Goal: Information Seeking & Learning: Learn about a topic

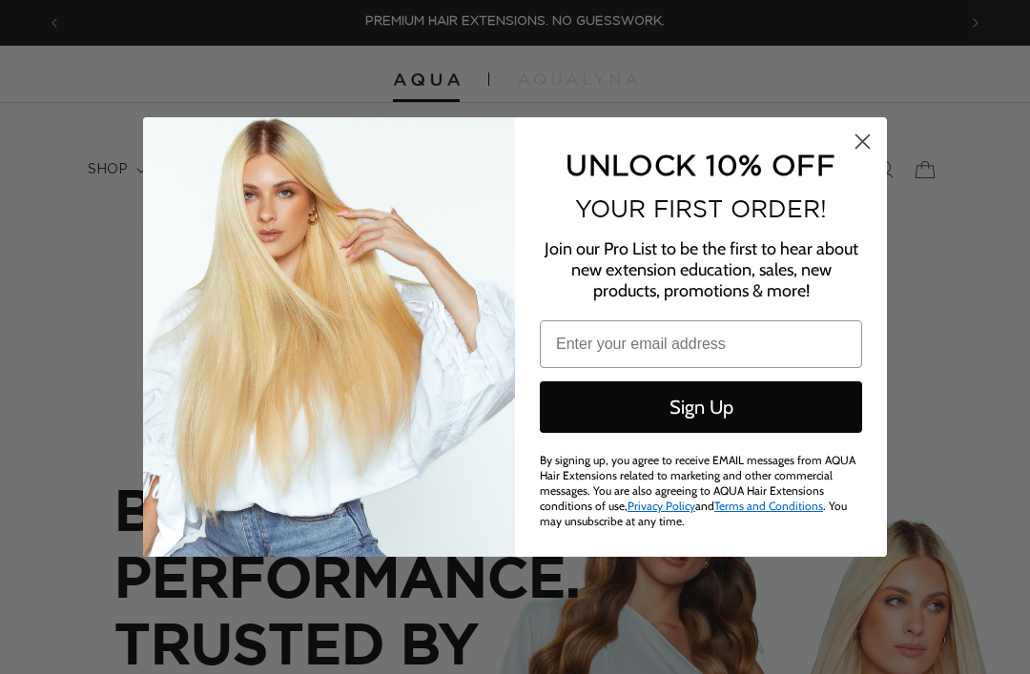
click at [856, 144] on circle "Close dialog" at bounding box center [862, 141] width 31 height 31
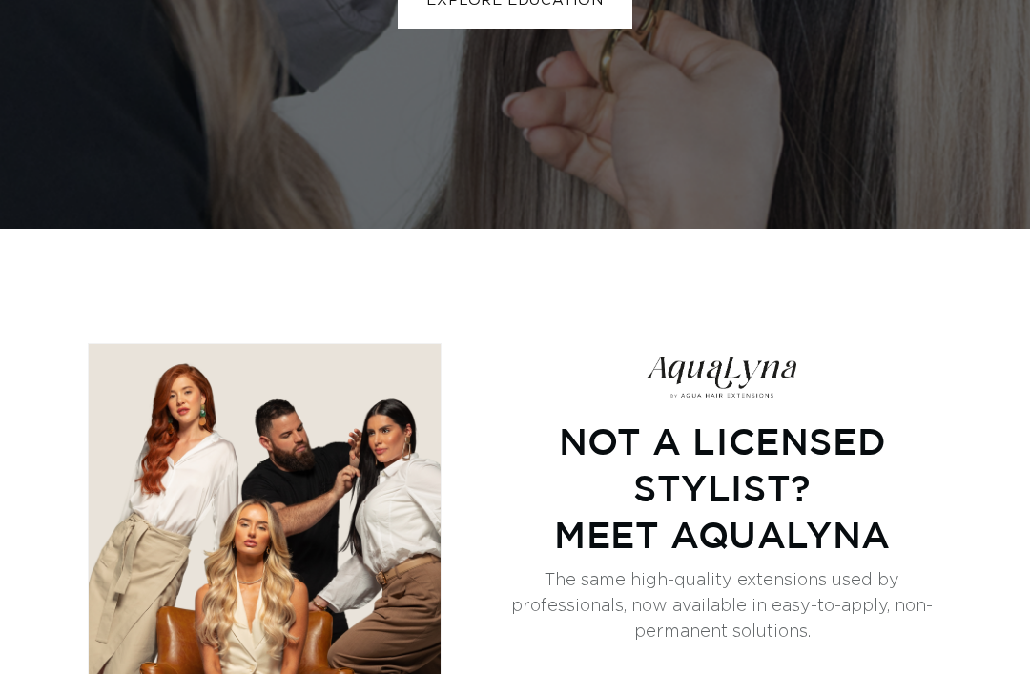
scroll to position [4206, 0]
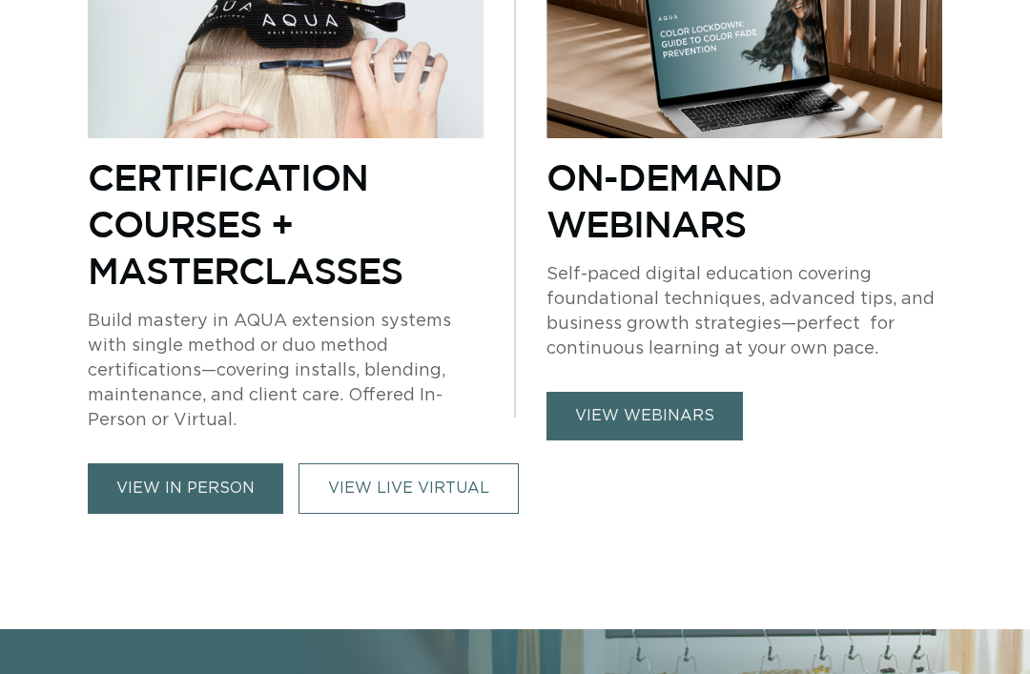
scroll to position [1280, 0]
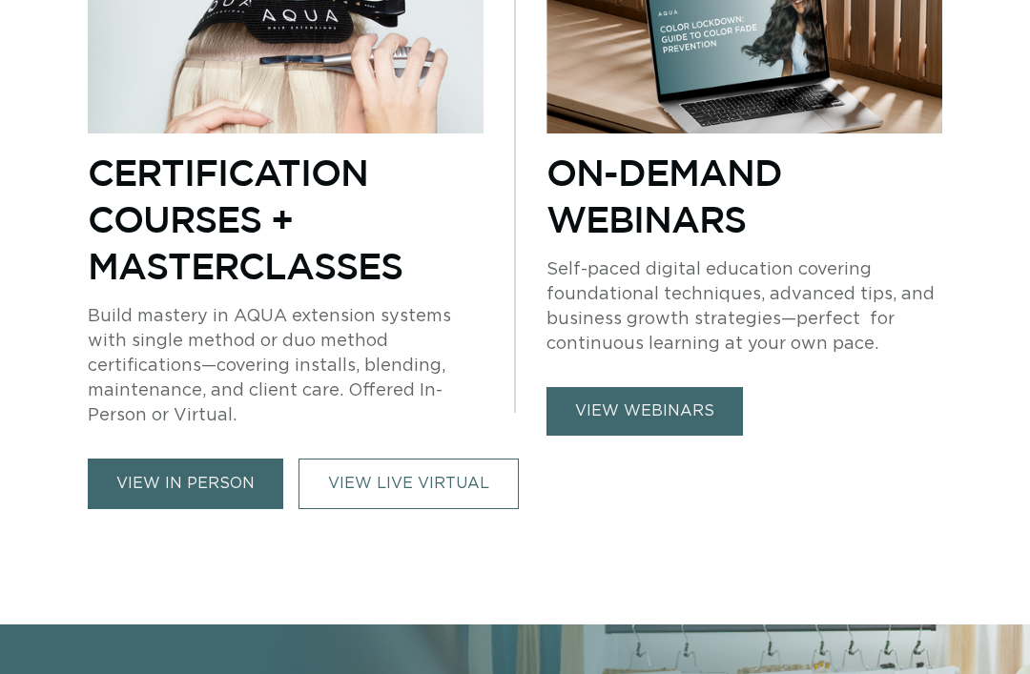
click at [698, 149] on p "On-Demand Webinars" at bounding box center [744, 195] width 396 height 93
click at [680, 387] on link "view webinars" at bounding box center [644, 411] width 196 height 49
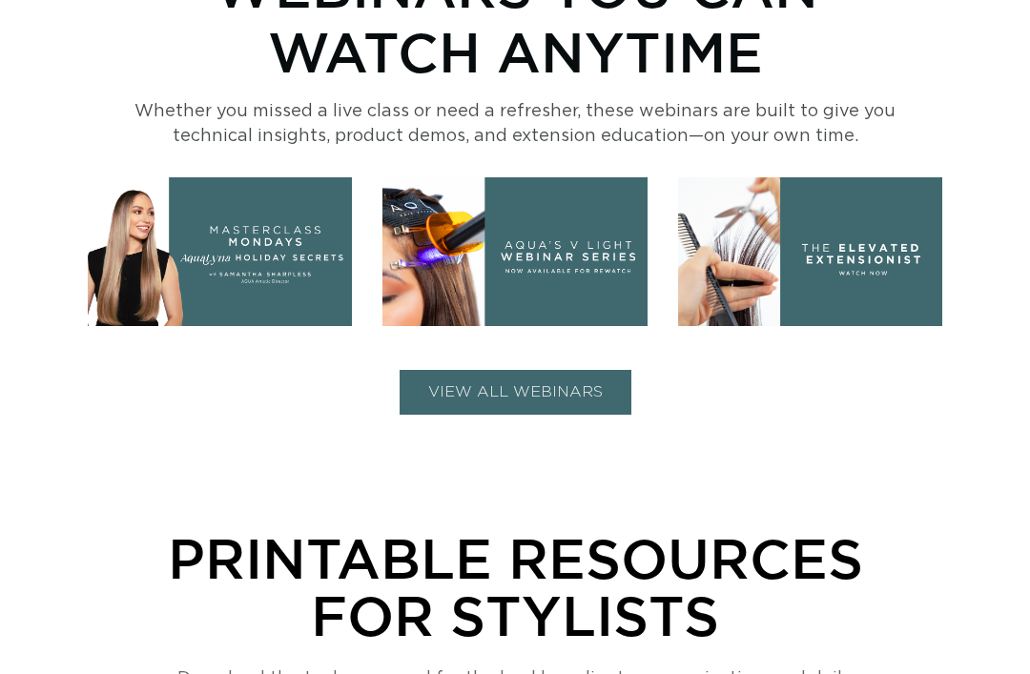
scroll to position [730, 0]
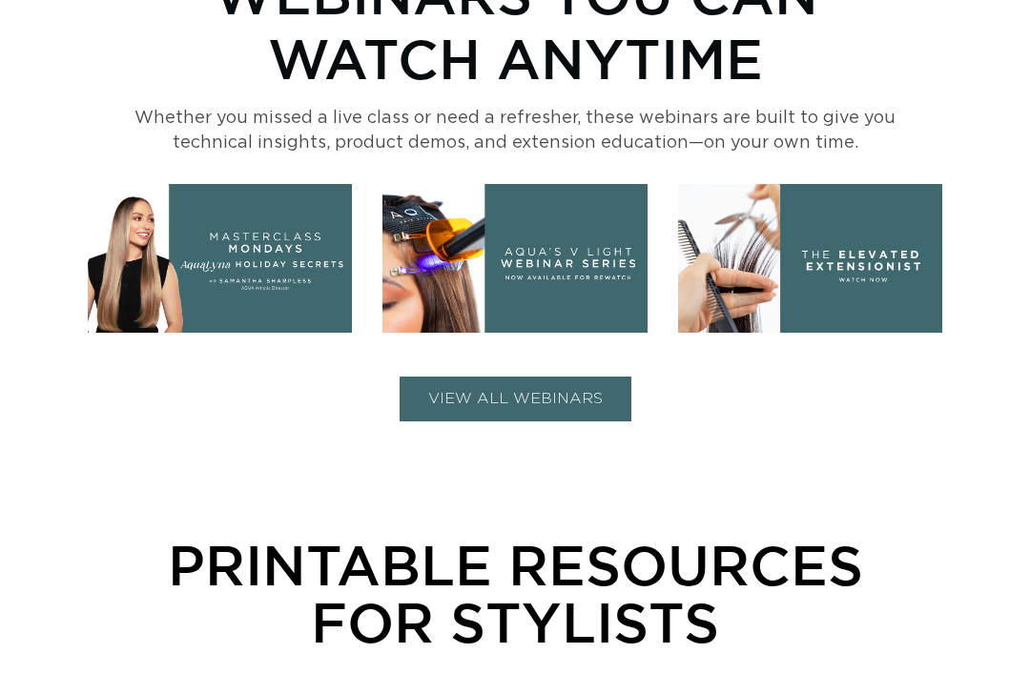
click at [584, 377] on button "VIEW ALL WEBINARS" at bounding box center [516, 399] width 232 height 45
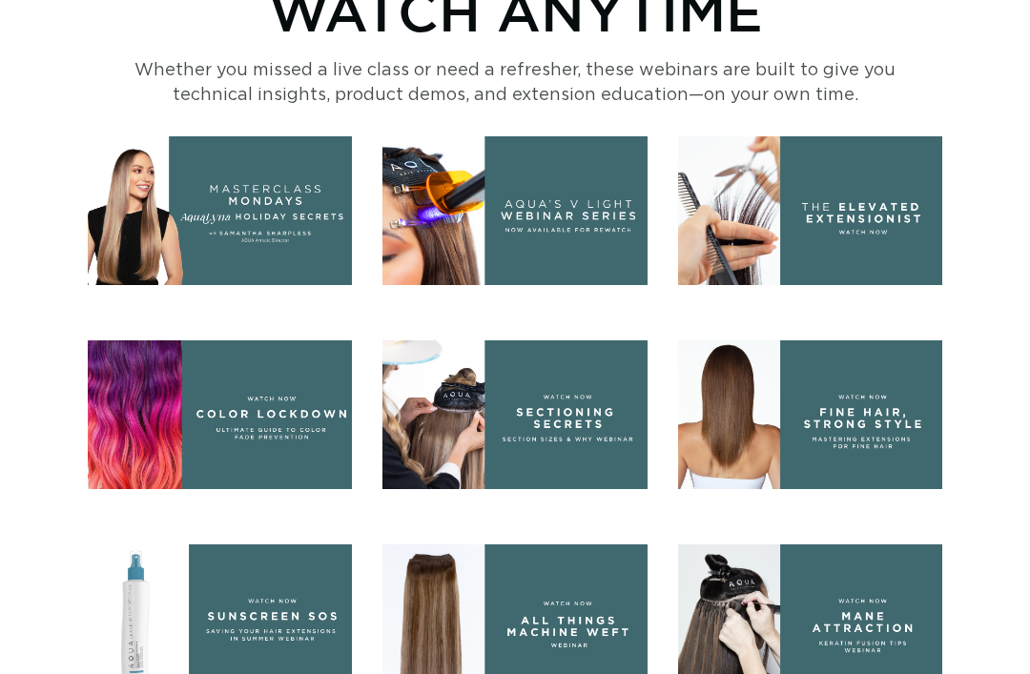
scroll to position [0, 0]
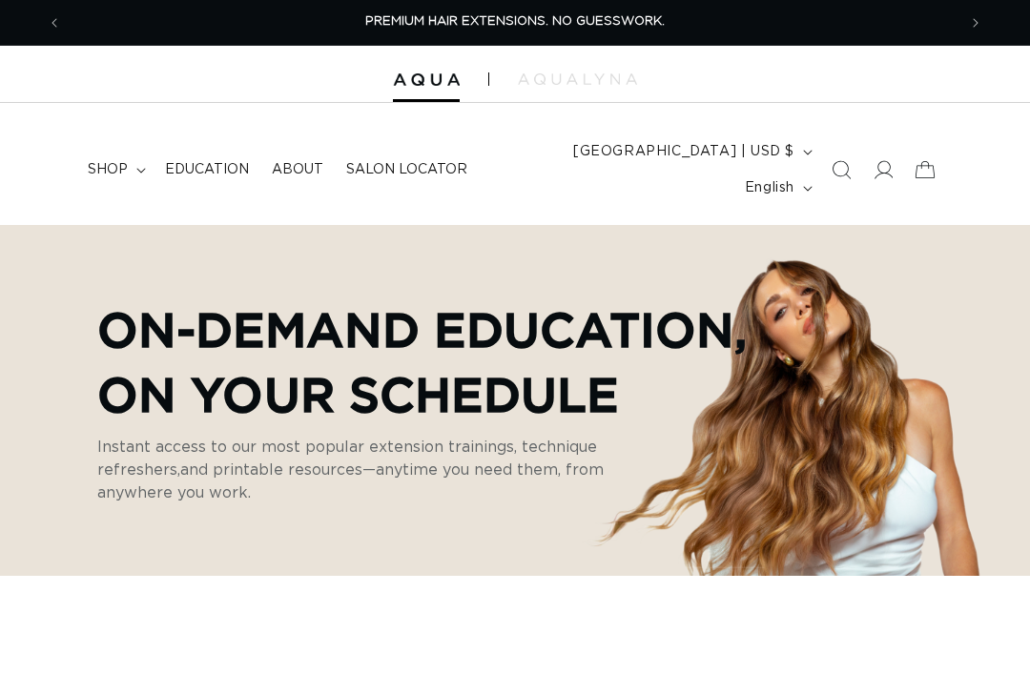
click at [124, 161] on span "shop" at bounding box center [108, 169] width 40 height 17
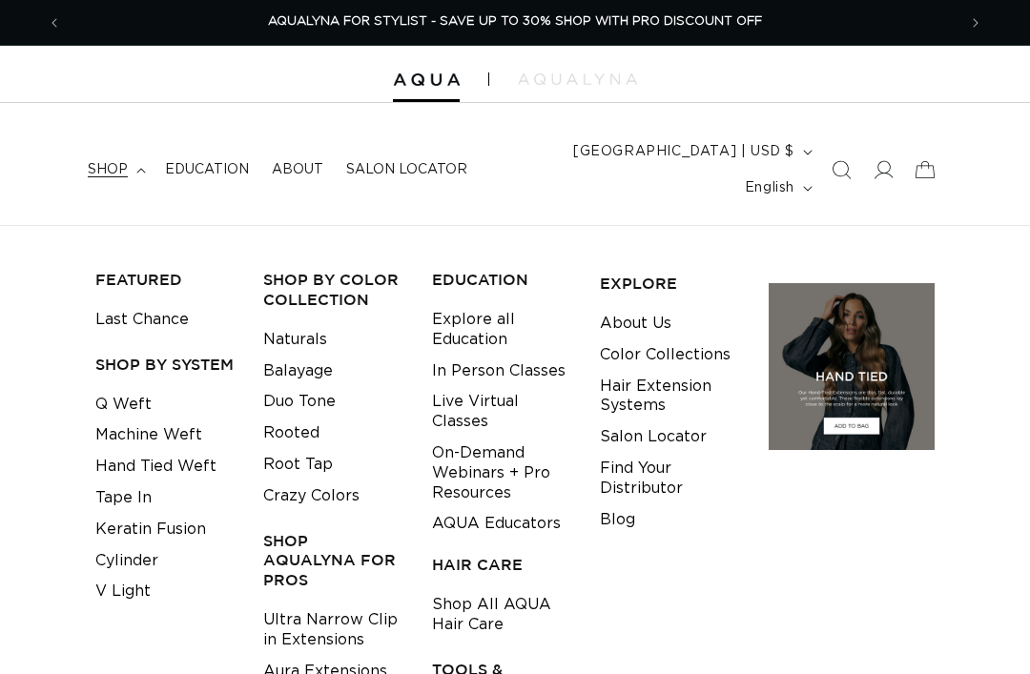
click at [162, 514] on link "Keratin Fusion" at bounding box center [150, 529] width 111 height 31
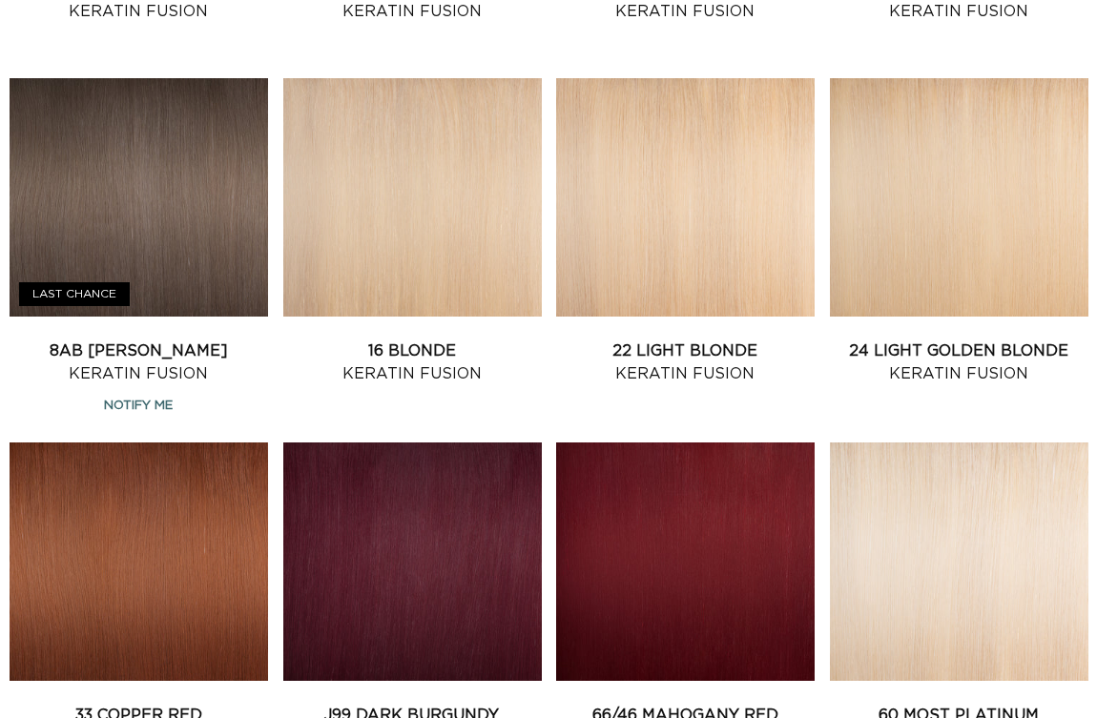
scroll to position [0, 1923]
click at [760, 340] on link "22 Light Blonde Keratin Fusion" at bounding box center [685, 363] width 258 height 46
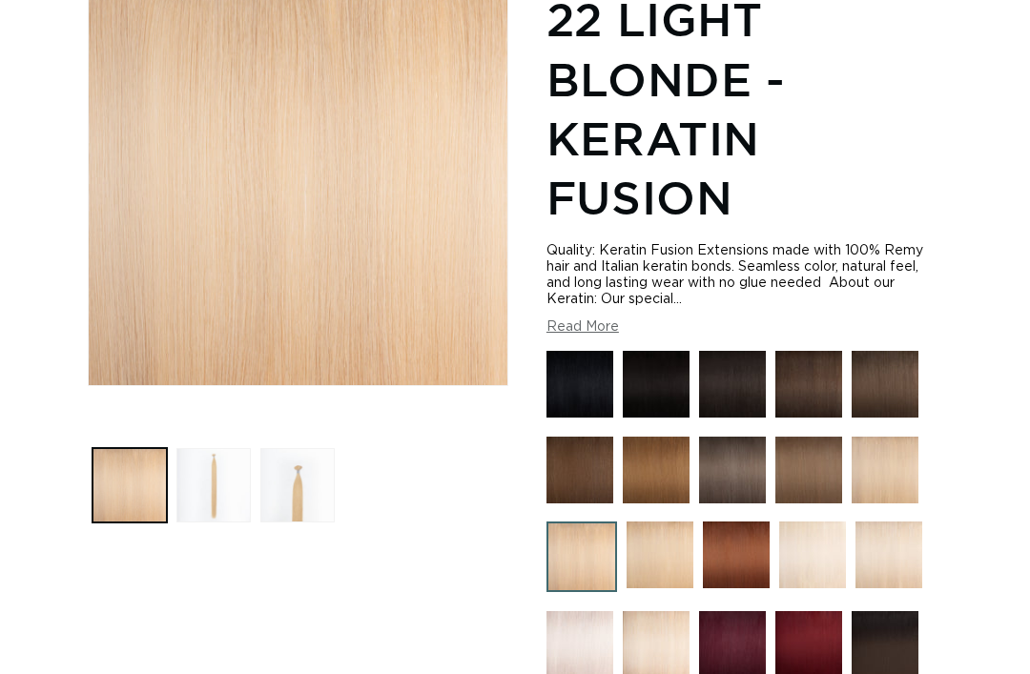
scroll to position [0, 895]
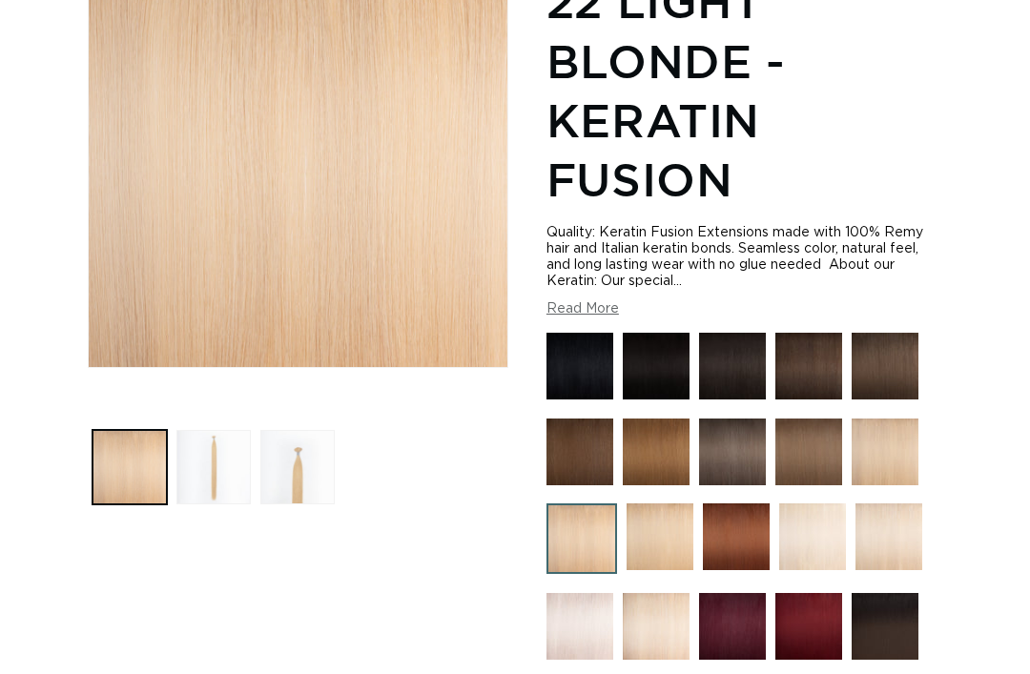
click at [205, 436] on button "Load image 2 in gallery view" at bounding box center [213, 467] width 74 height 74
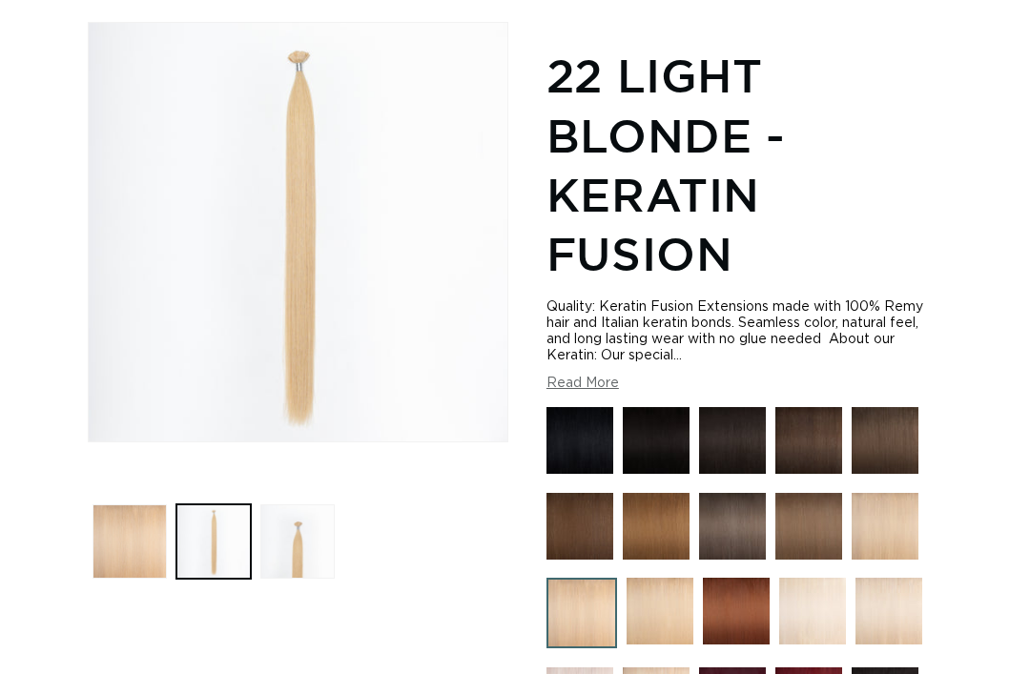
scroll to position [261, 0]
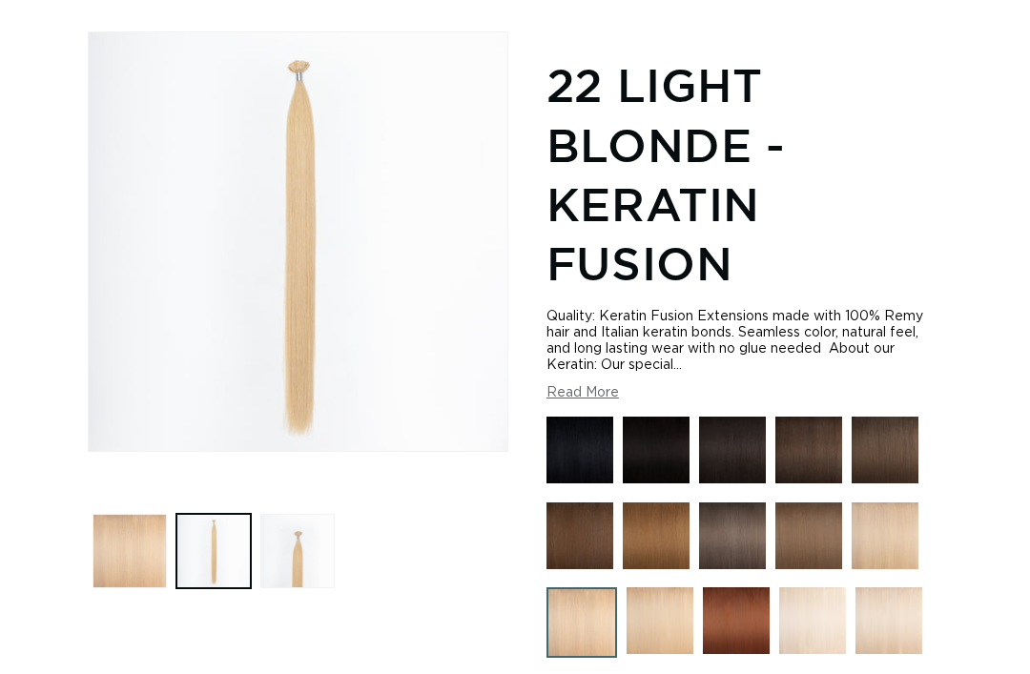
click at [280, 514] on button "Load image 3 in gallery view" at bounding box center [297, 551] width 74 height 74
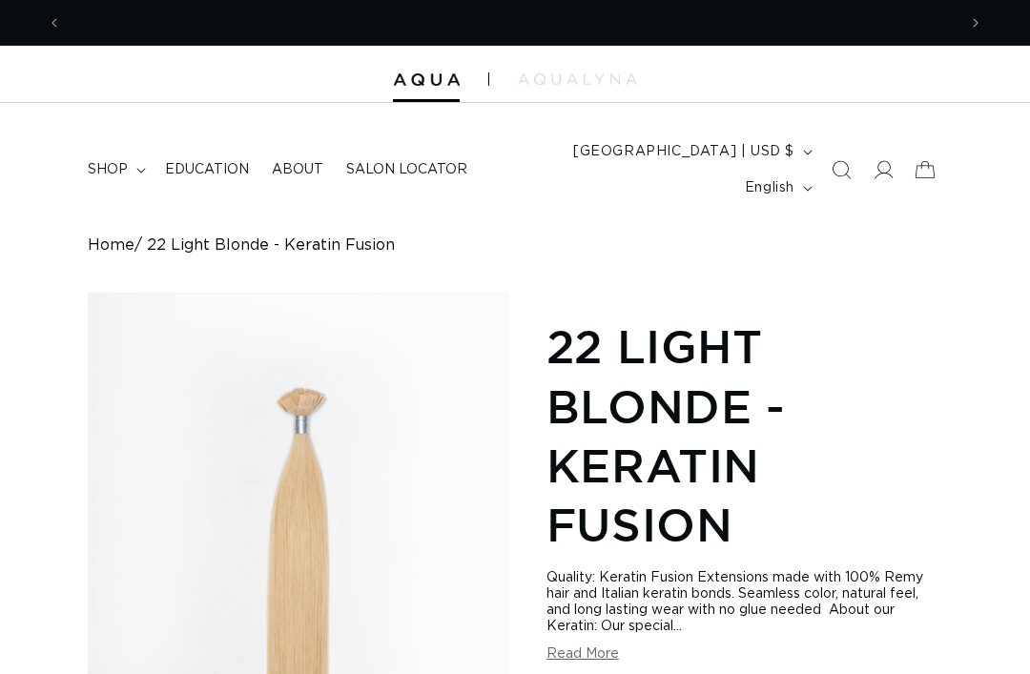
scroll to position [0, 1789]
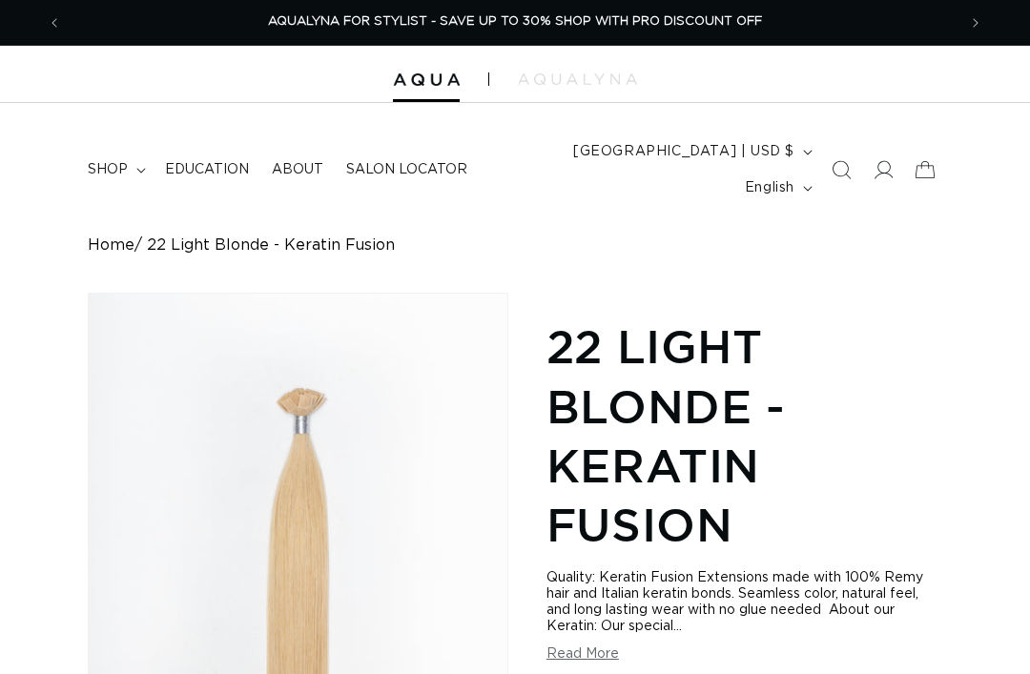
click at [208, 161] on span "Education" at bounding box center [207, 169] width 84 height 17
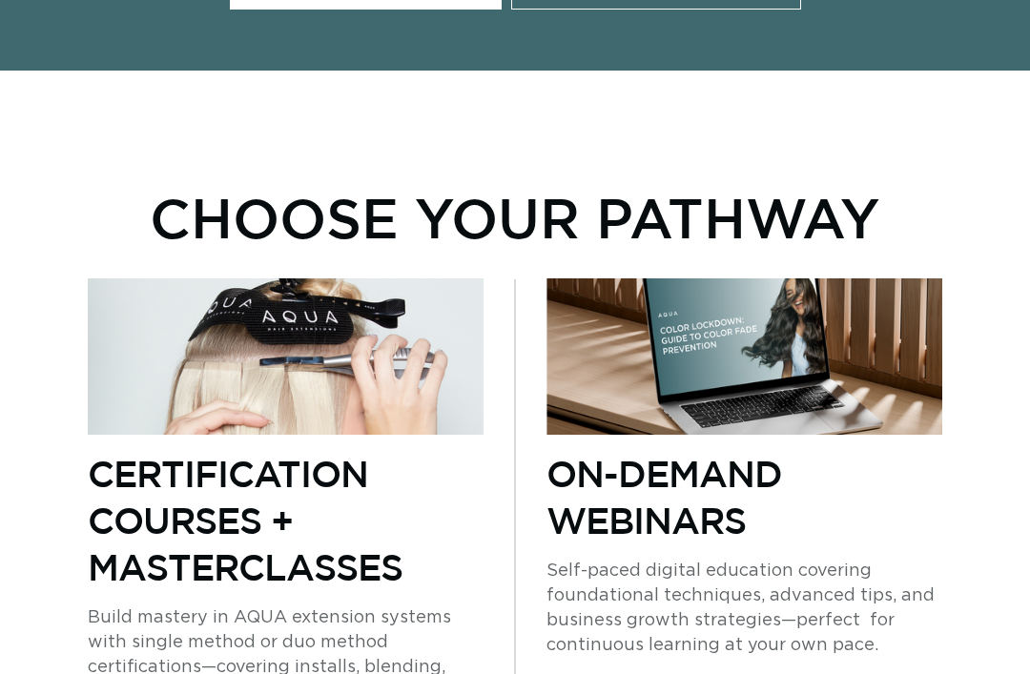
scroll to position [978, 0]
click at [276, 507] on p "Certification Courses + Masterclasses" at bounding box center [286, 520] width 396 height 140
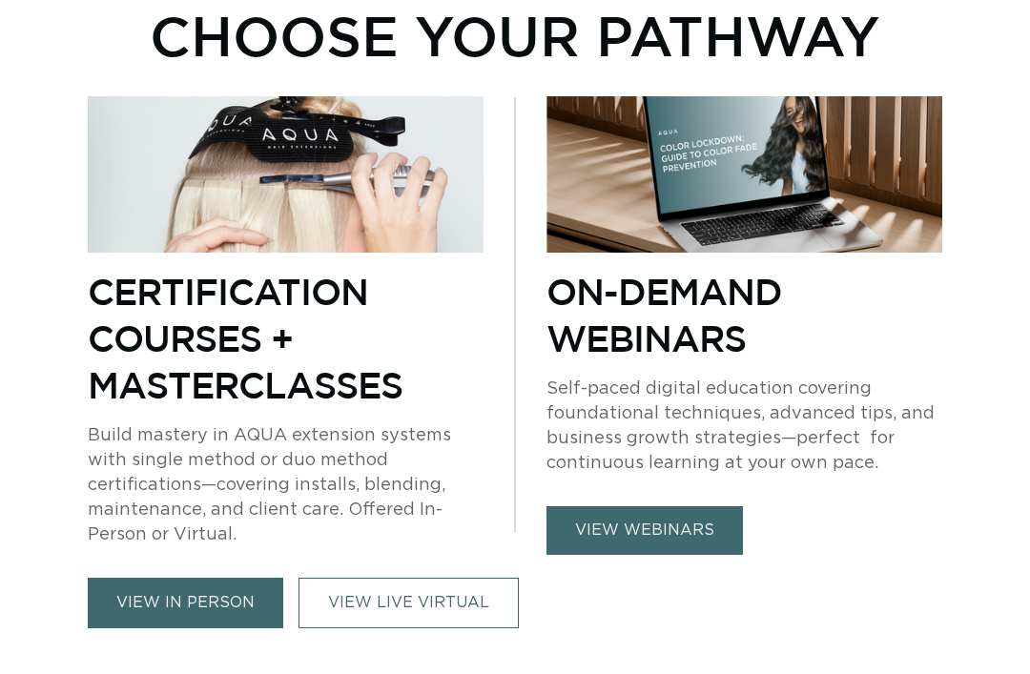
scroll to position [0, 0]
click at [379, 578] on link "VIEW LIVE VIRTUAL" at bounding box center [408, 603] width 220 height 51
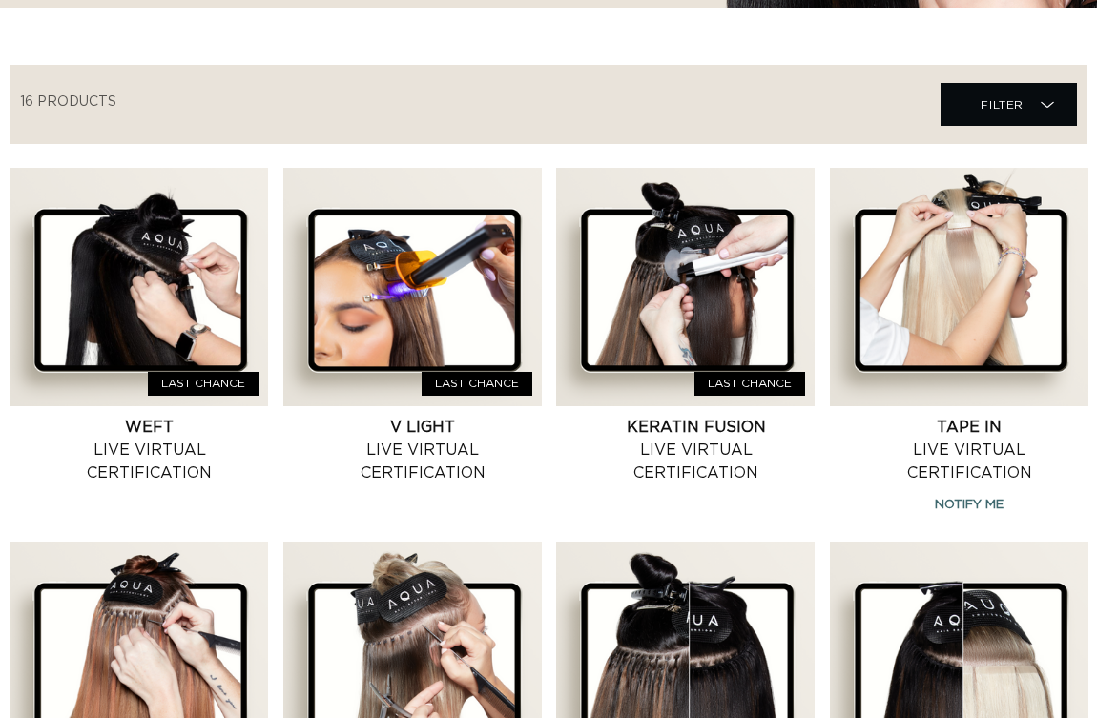
scroll to position [648, 0]
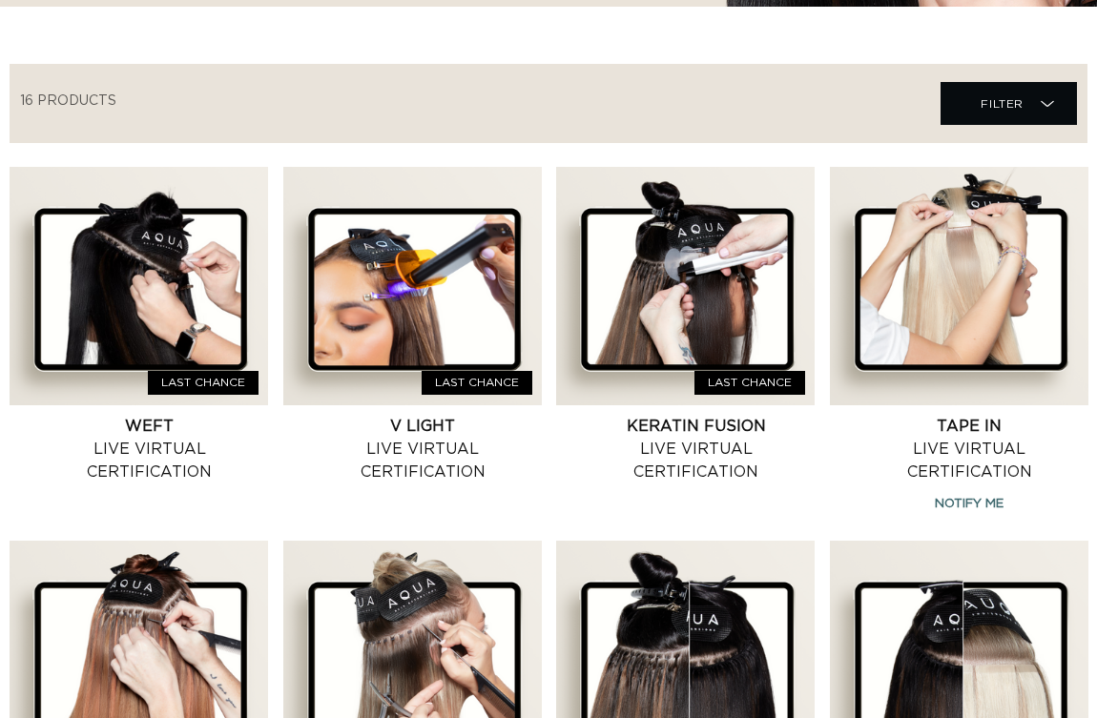
click at [742, 415] on link "Keratin Fusion Live Virtual Certification" at bounding box center [696, 449] width 237 height 69
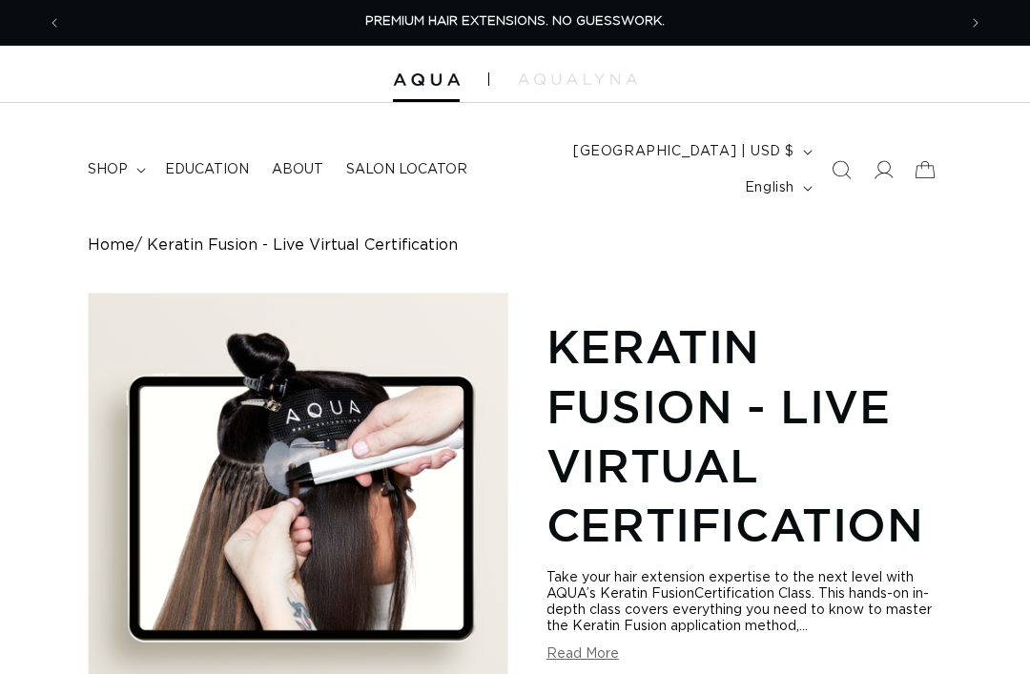
click at [117, 161] on span "shop" at bounding box center [108, 169] width 40 height 17
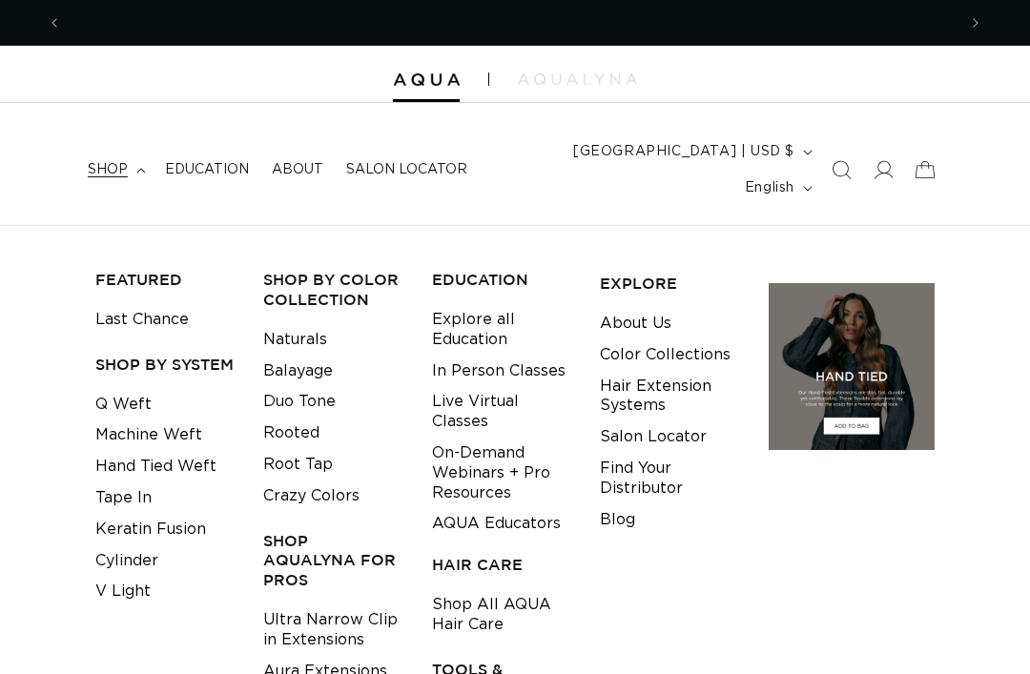
scroll to position [0, 895]
click at [143, 389] on link "Q Weft" at bounding box center [123, 404] width 56 height 31
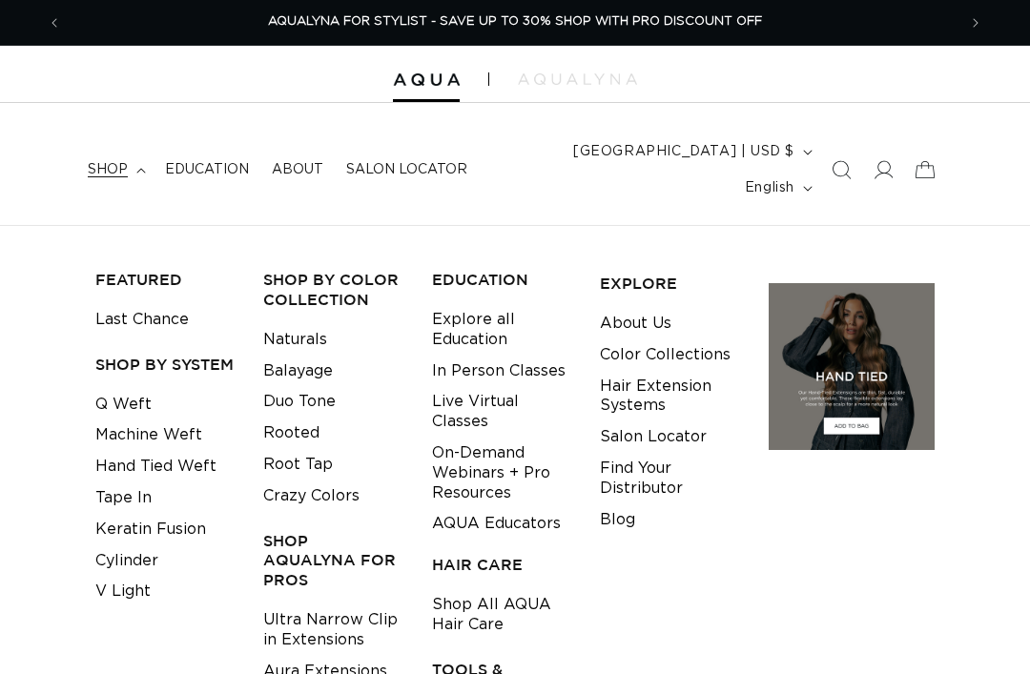
click at [168, 420] on link "Machine Weft" at bounding box center [148, 435] width 107 height 31
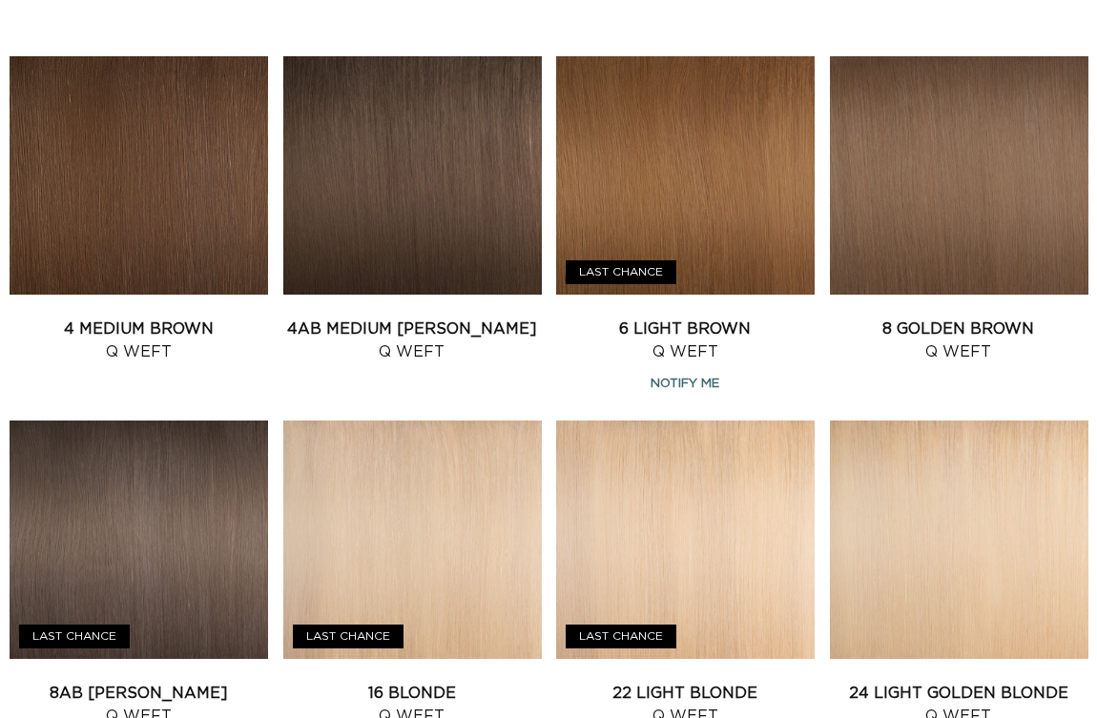
scroll to position [1122, 0]
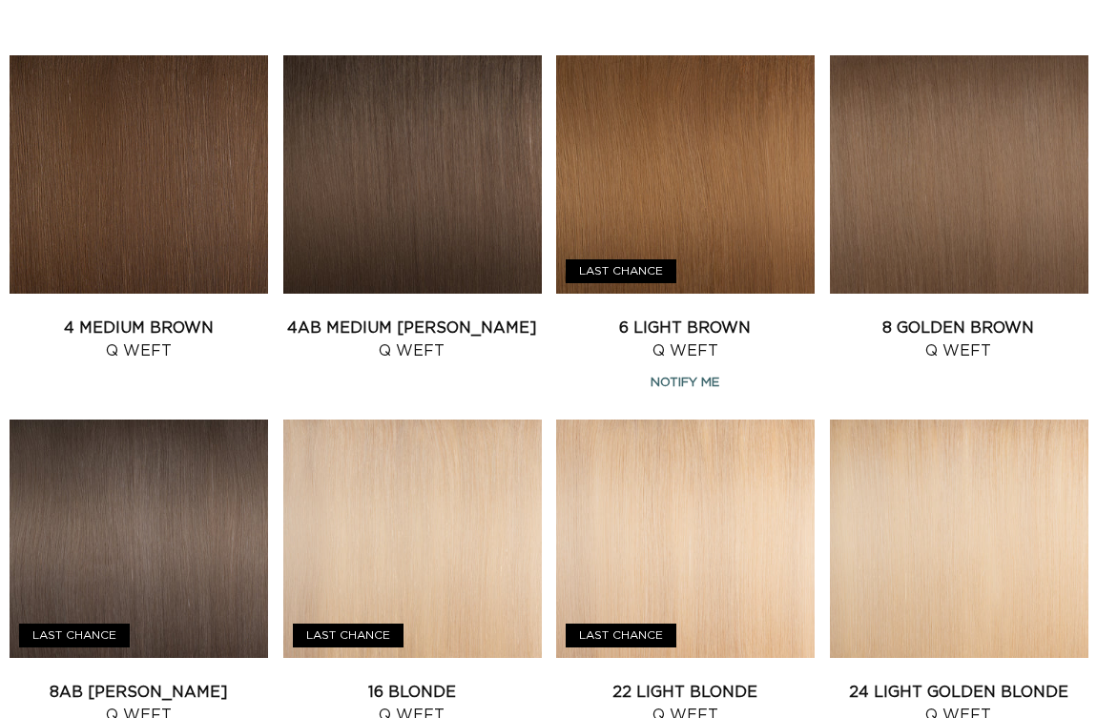
click at [982, 317] on link "8 Golden Brown Q Weft" at bounding box center [959, 340] width 258 height 46
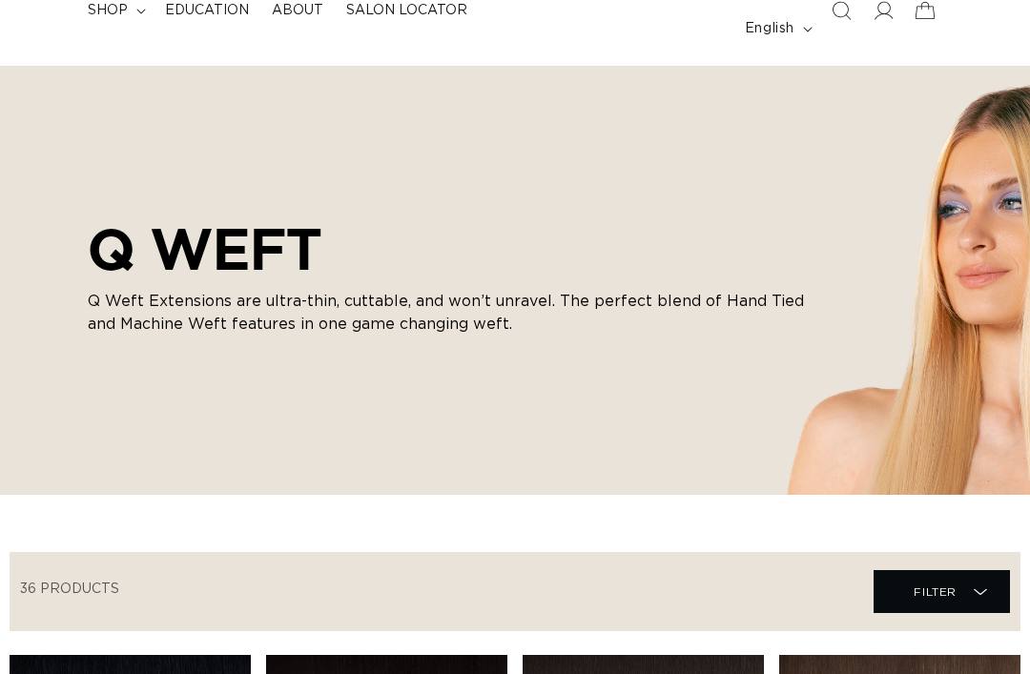
scroll to position [144, 1]
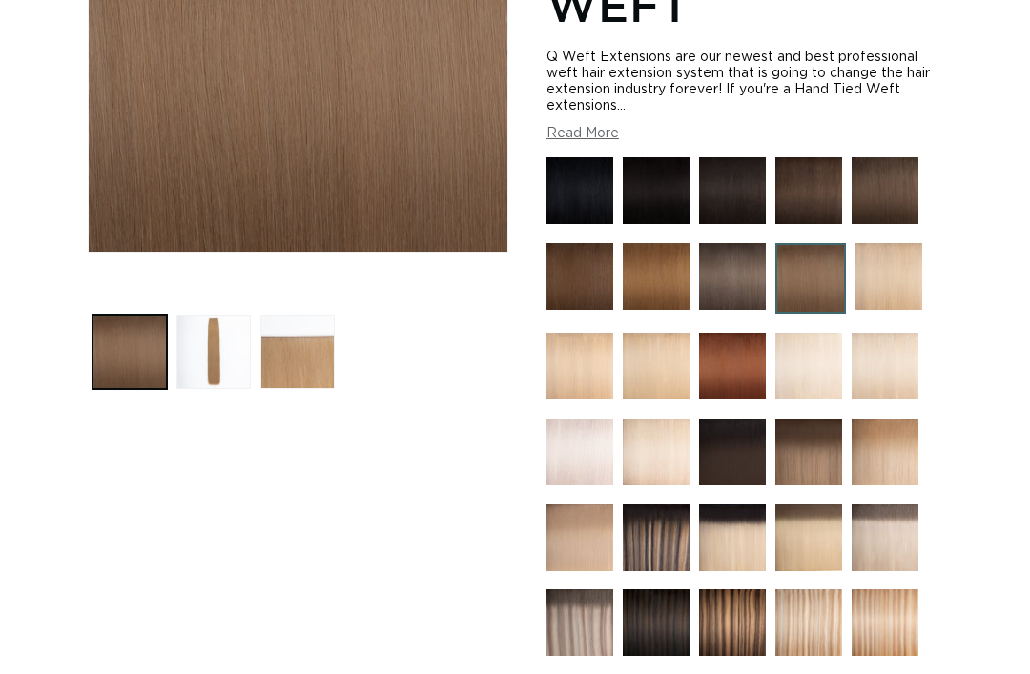
scroll to position [0, 895]
click at [237, 337] on button "Load image 2 in gallery view" at bounding box center [213, 352] width 74 height 74
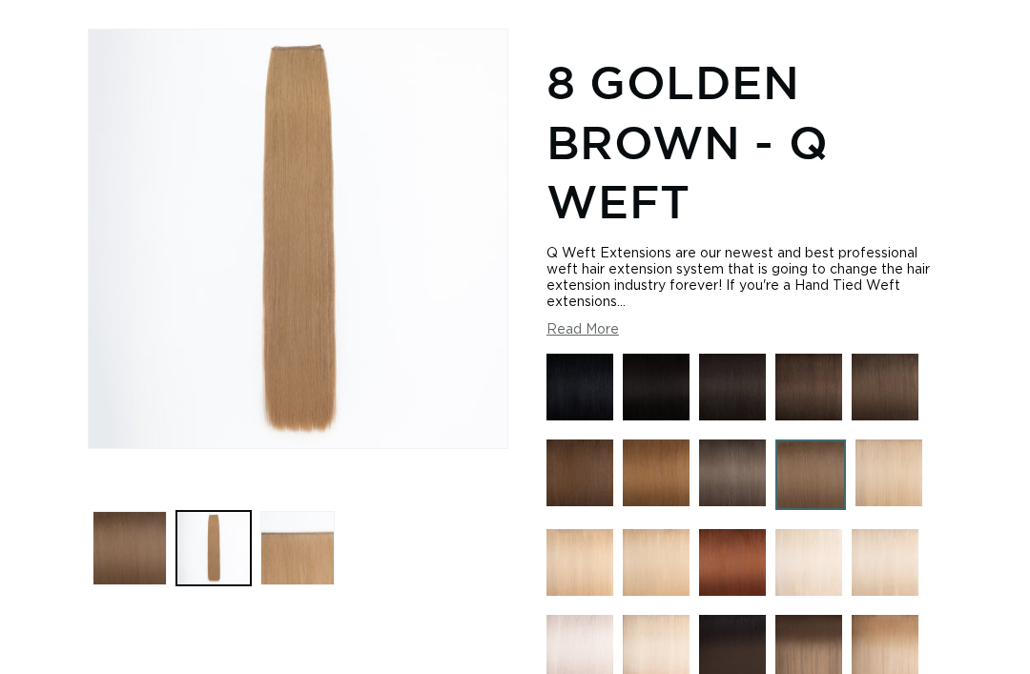
scroll to position [261, 0]
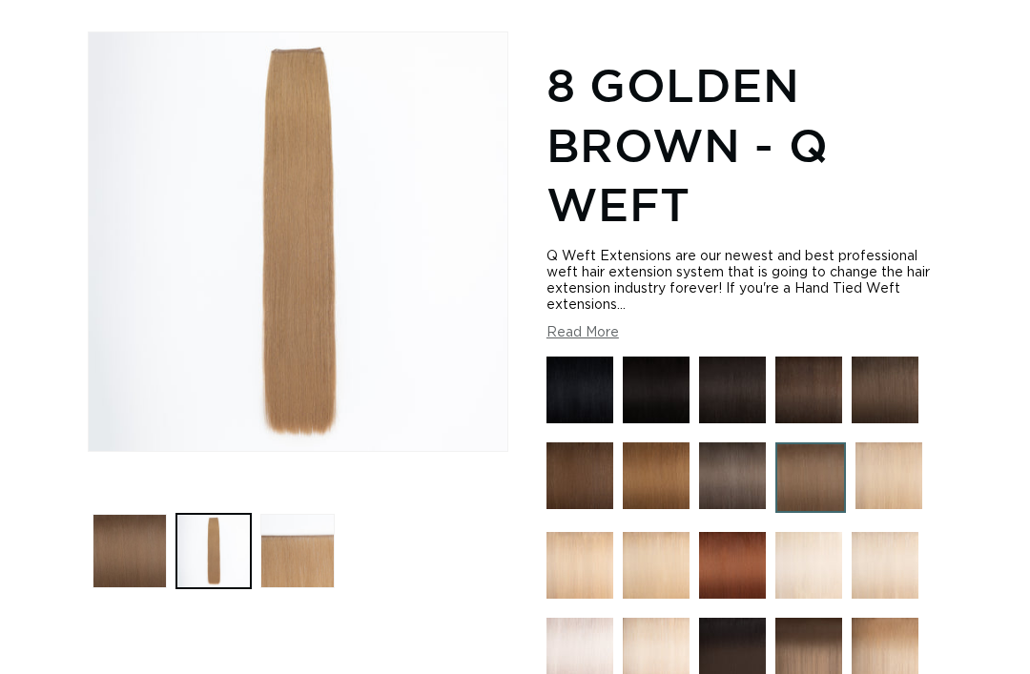
click at [302, 536] on button "Load image 3 in gallery view" at bounding box center [297, 551] width 74 height 74
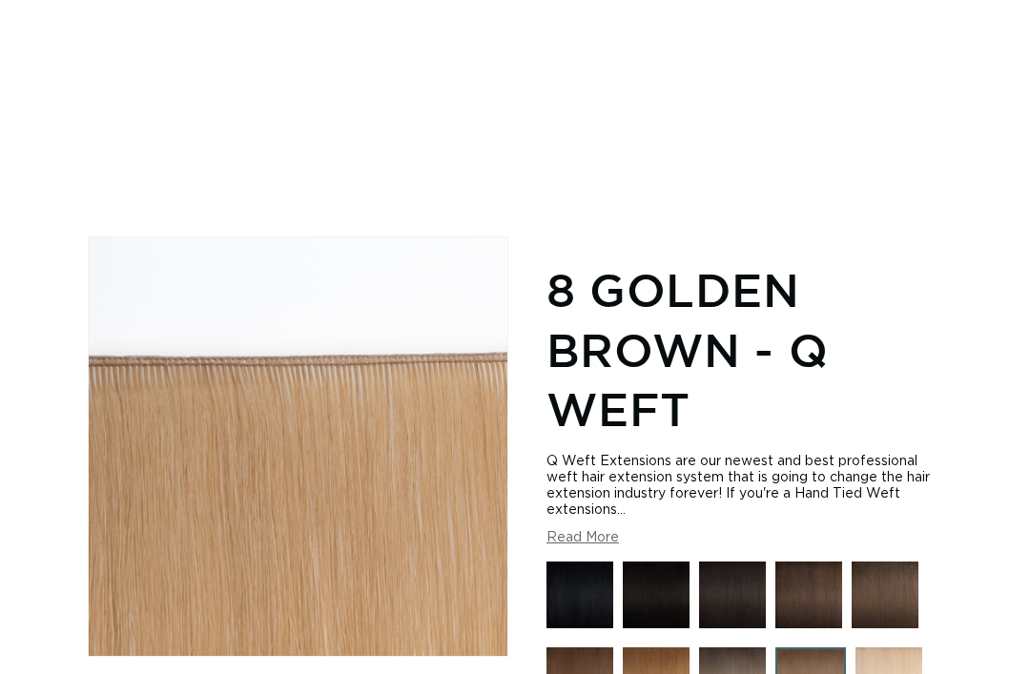
scroll to position [0, 0]
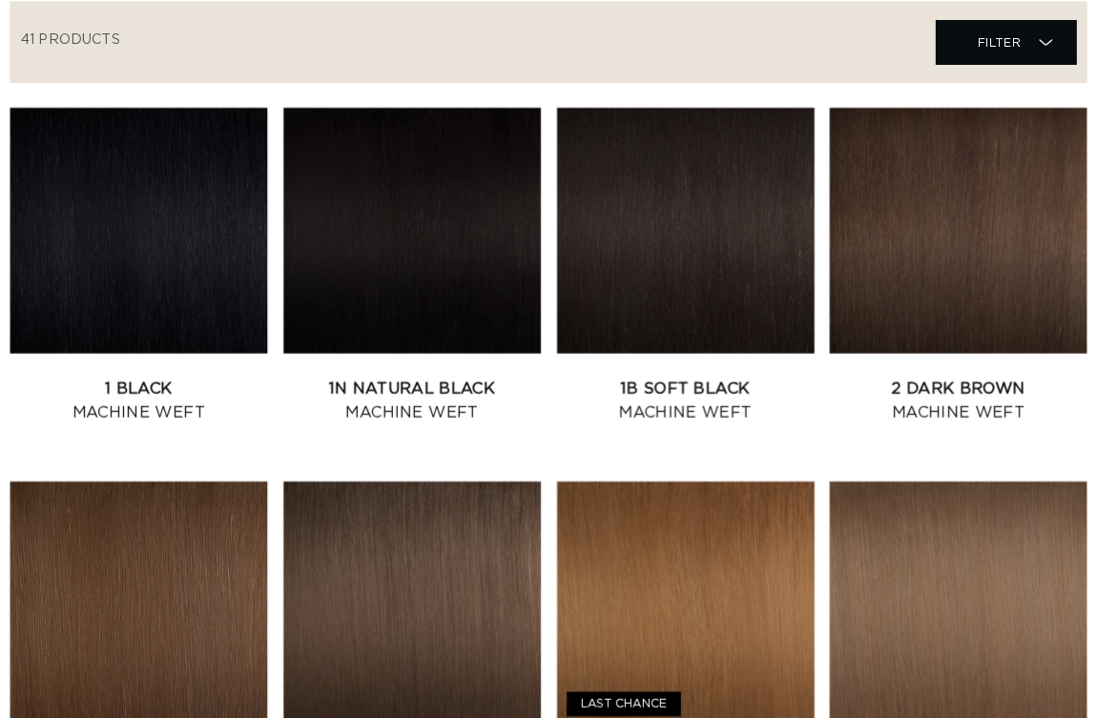
scroll to position [701, 0]
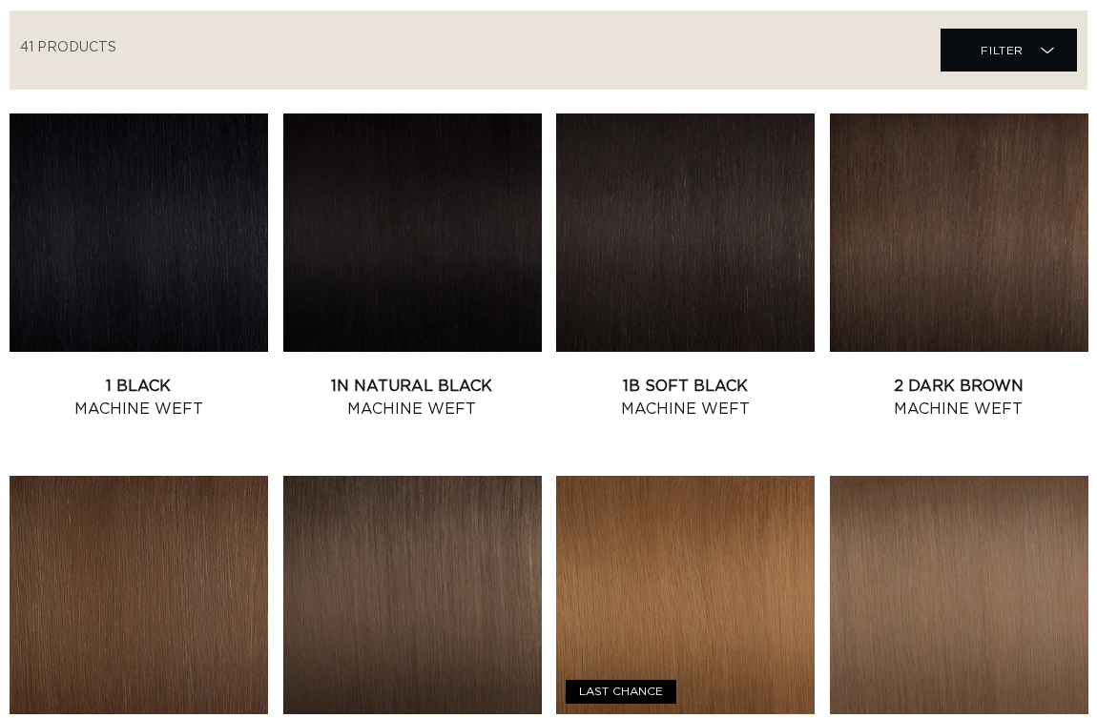
click at [948, 375] on link "2 Dark Brown Machine Weft" at bounding box center [959, 398] width 258 height 46
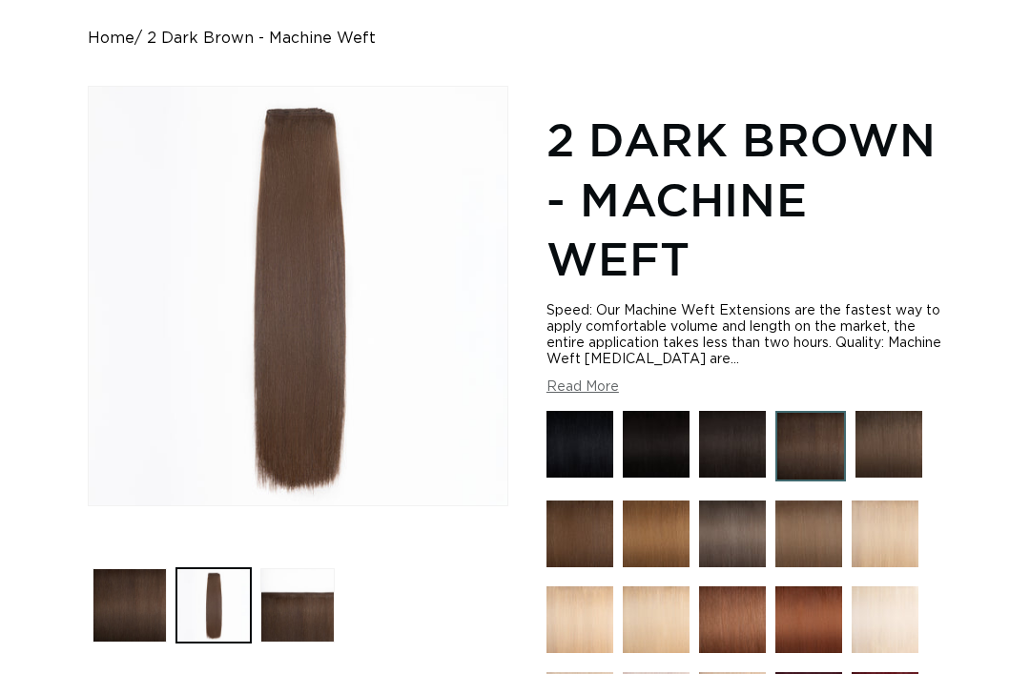
scroll to position [215, 0]
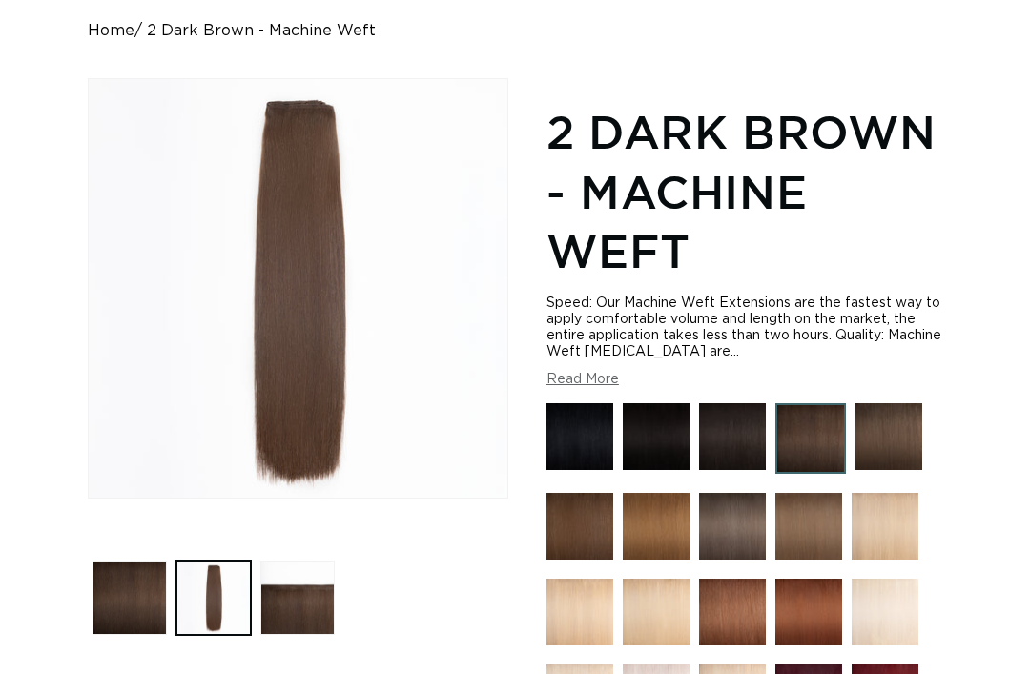
click at [304, 571] on button "Load image 3 in gallery view" at bounding box center [297, 598] width 74 height 74
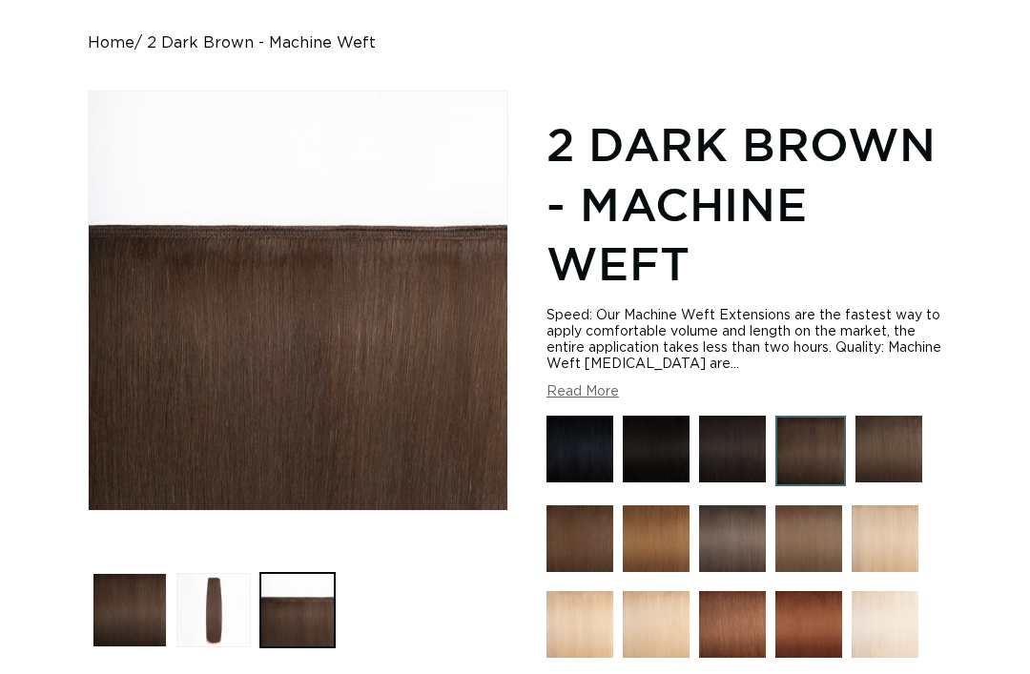
scroll to position [0, 0]
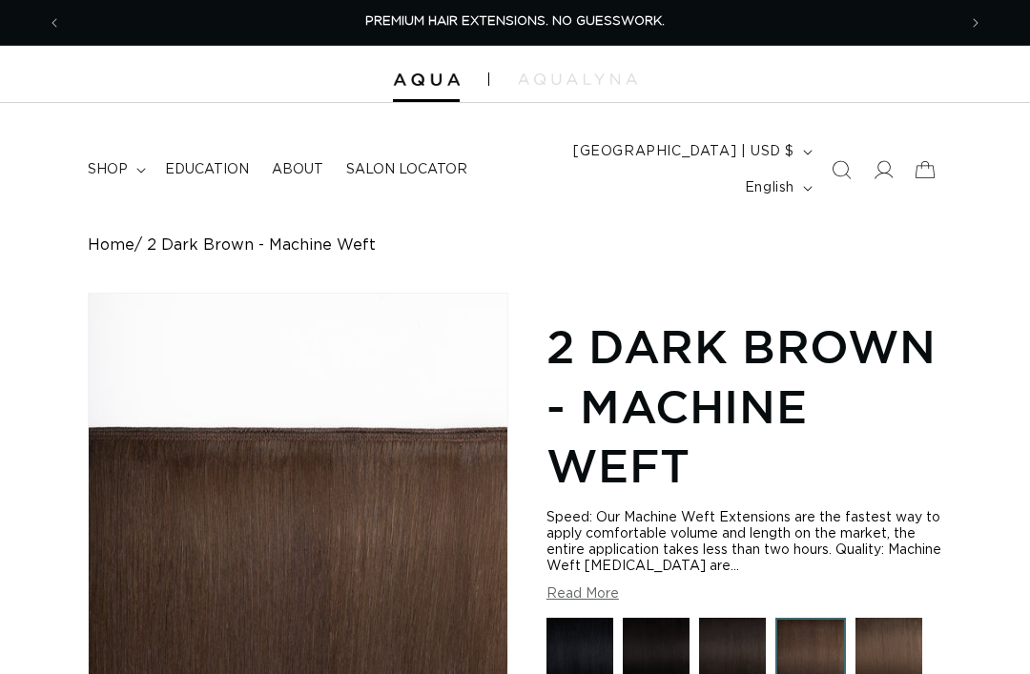
click at [113, 161] on span "shop" at bounding box center [108, 169] width 40 height 17
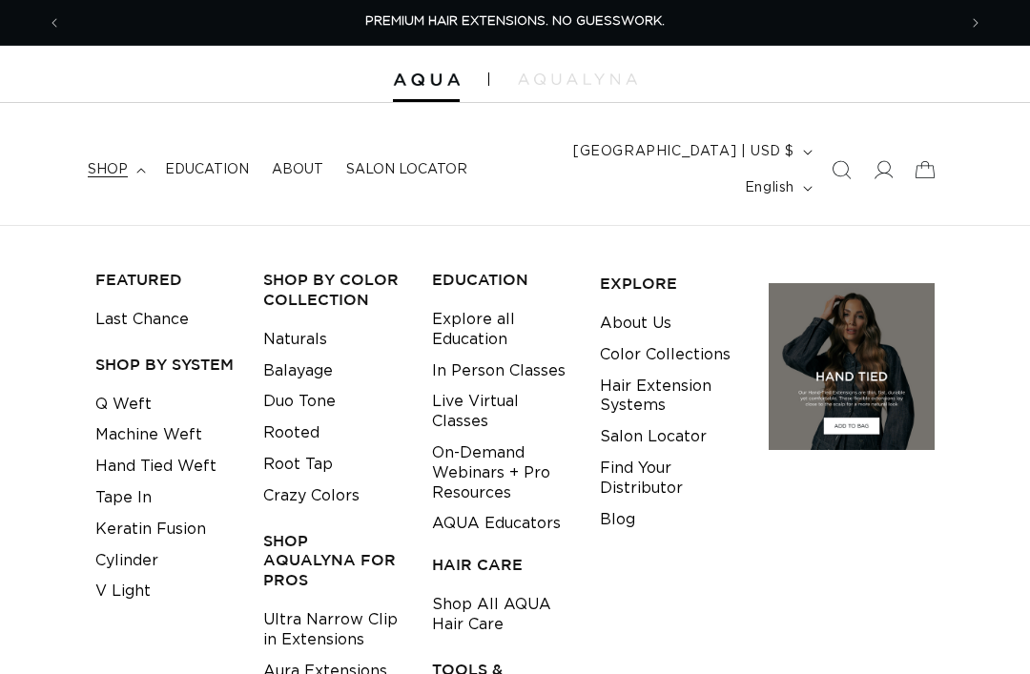
click at [175, 451] on link "Hand Tied Weft" at bounding box center [155, 466] width 121 height 31
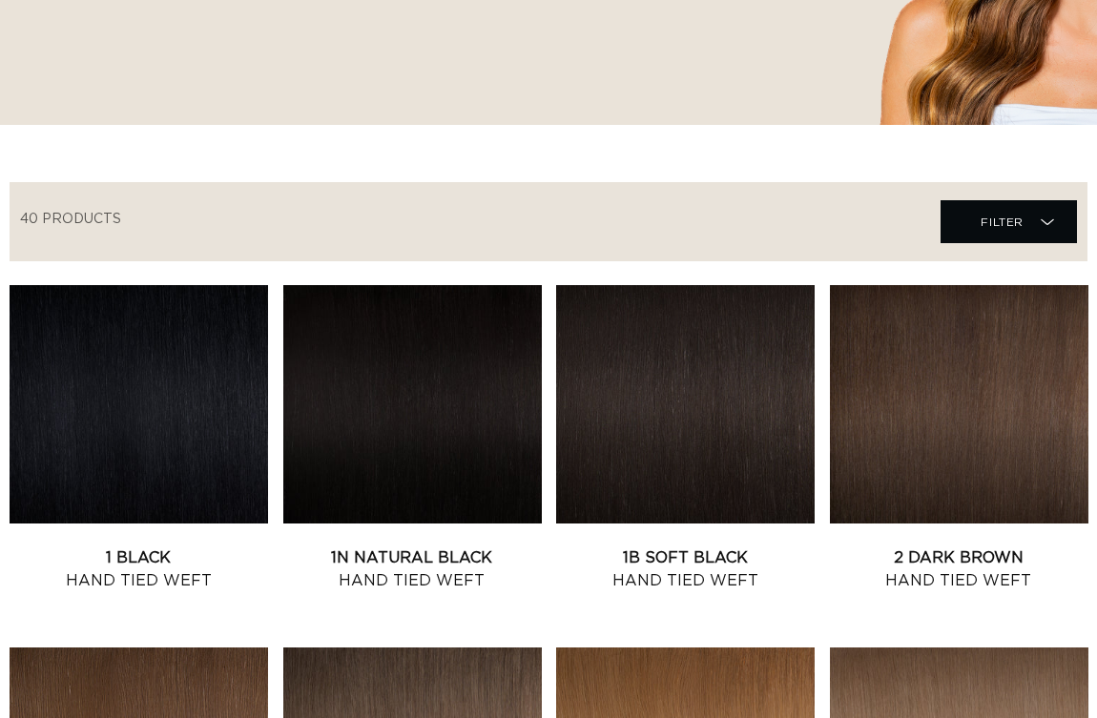
click at [927, 546] on link "2 Dark Brown Hand Tied Weft" at bounding box center [959, 569] width 258 height 46
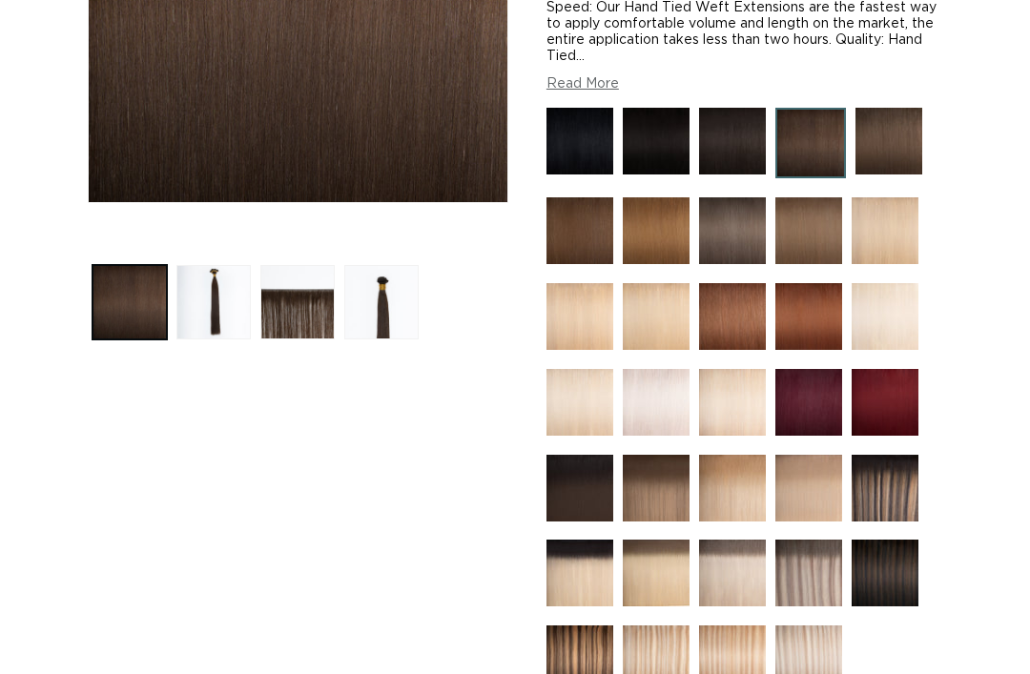
click at [226, 266] on button "Load image 2 in gallery view" at bounding box center [213, 302] width 74 height 74
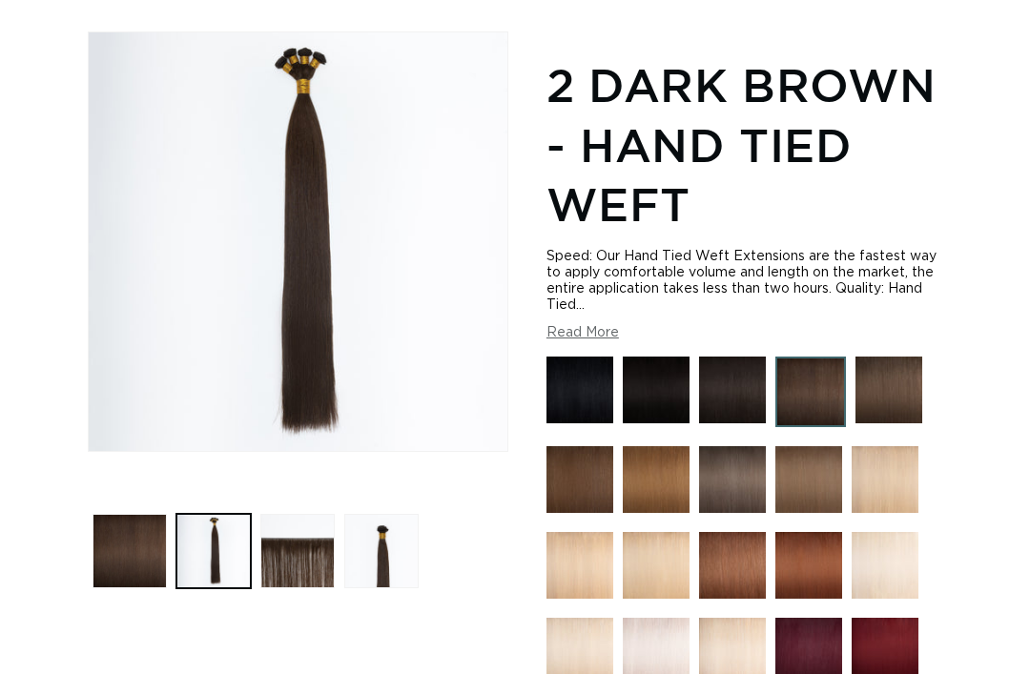
scroll to position [0, 895]
click at [305, 523] on button "Load image 3 in gallery view" at bounding box center [297, 551] width 74 height 74
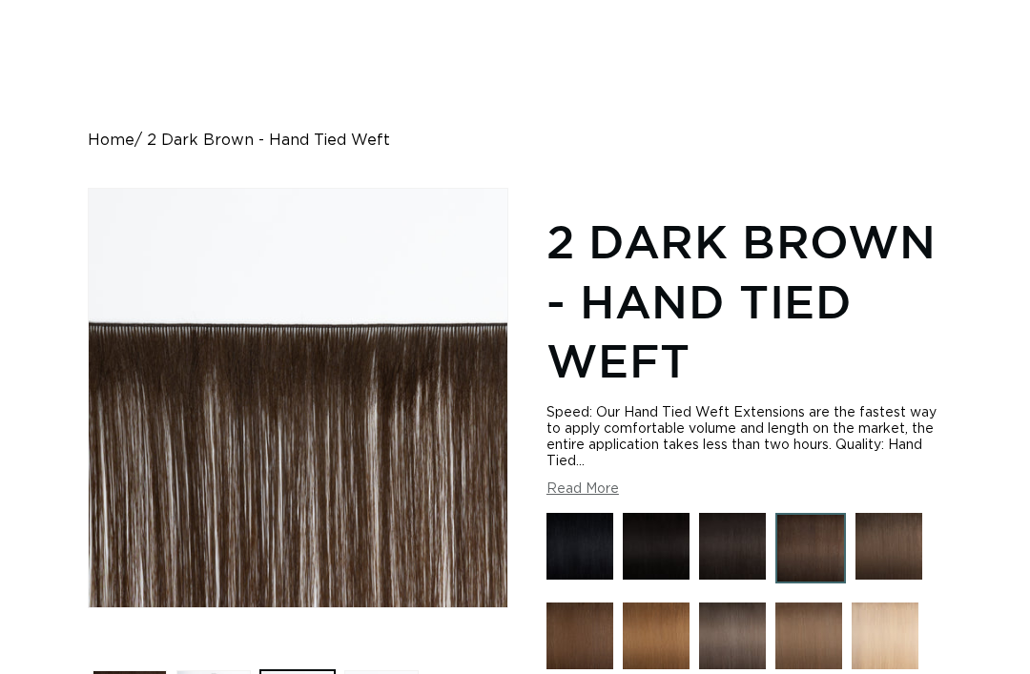
scroll to position [0, 0]
